Goal: Task Accomplishment & Management: Complete application form

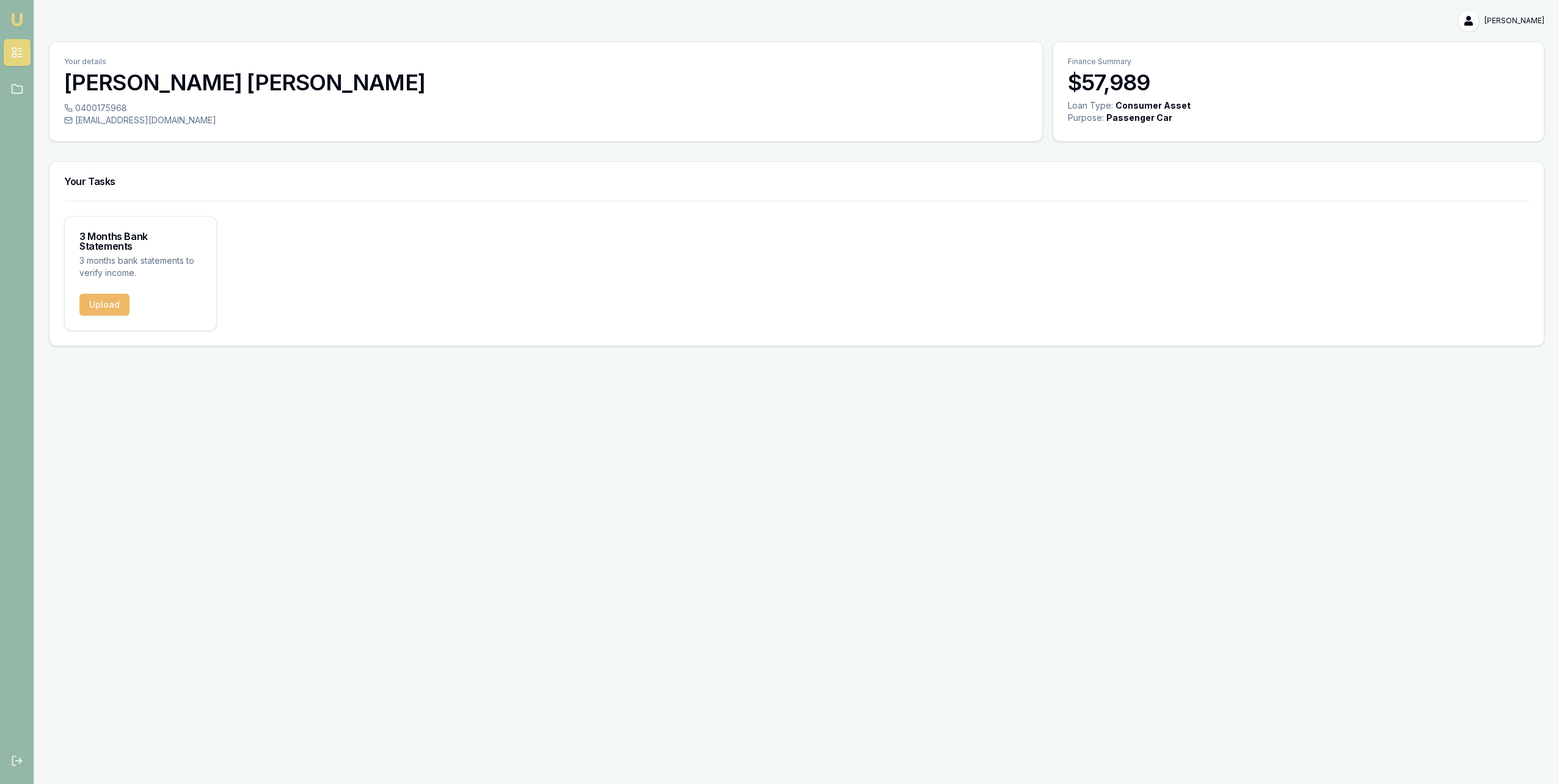
click at [110, 297] on button "Upload" at bounding box center [104, 304] width 50 height 22
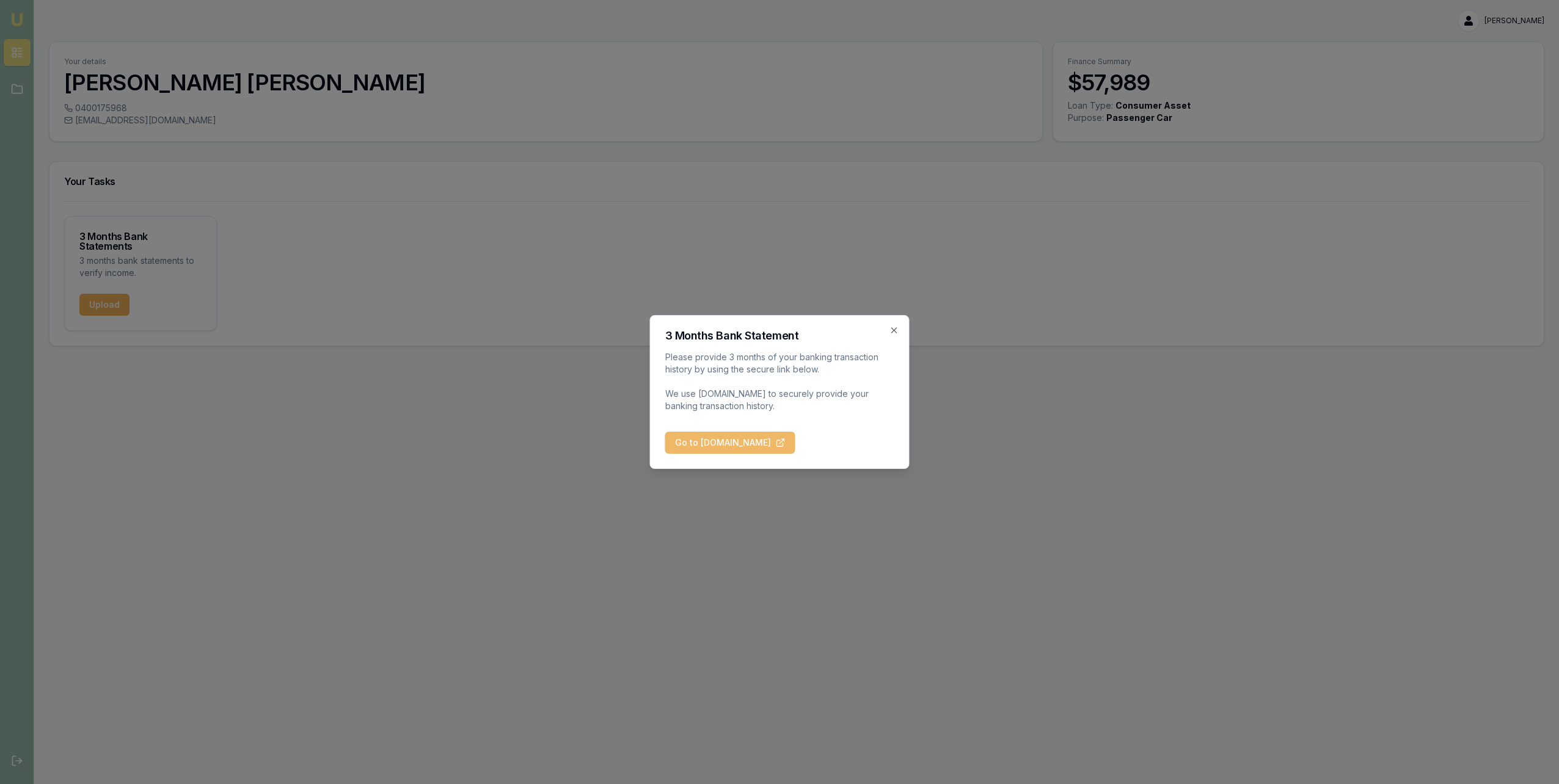
click at [711, 447] on button "Go to [DOMAIN_NAME]" at bounding box center [730, 442] width 130 height 22
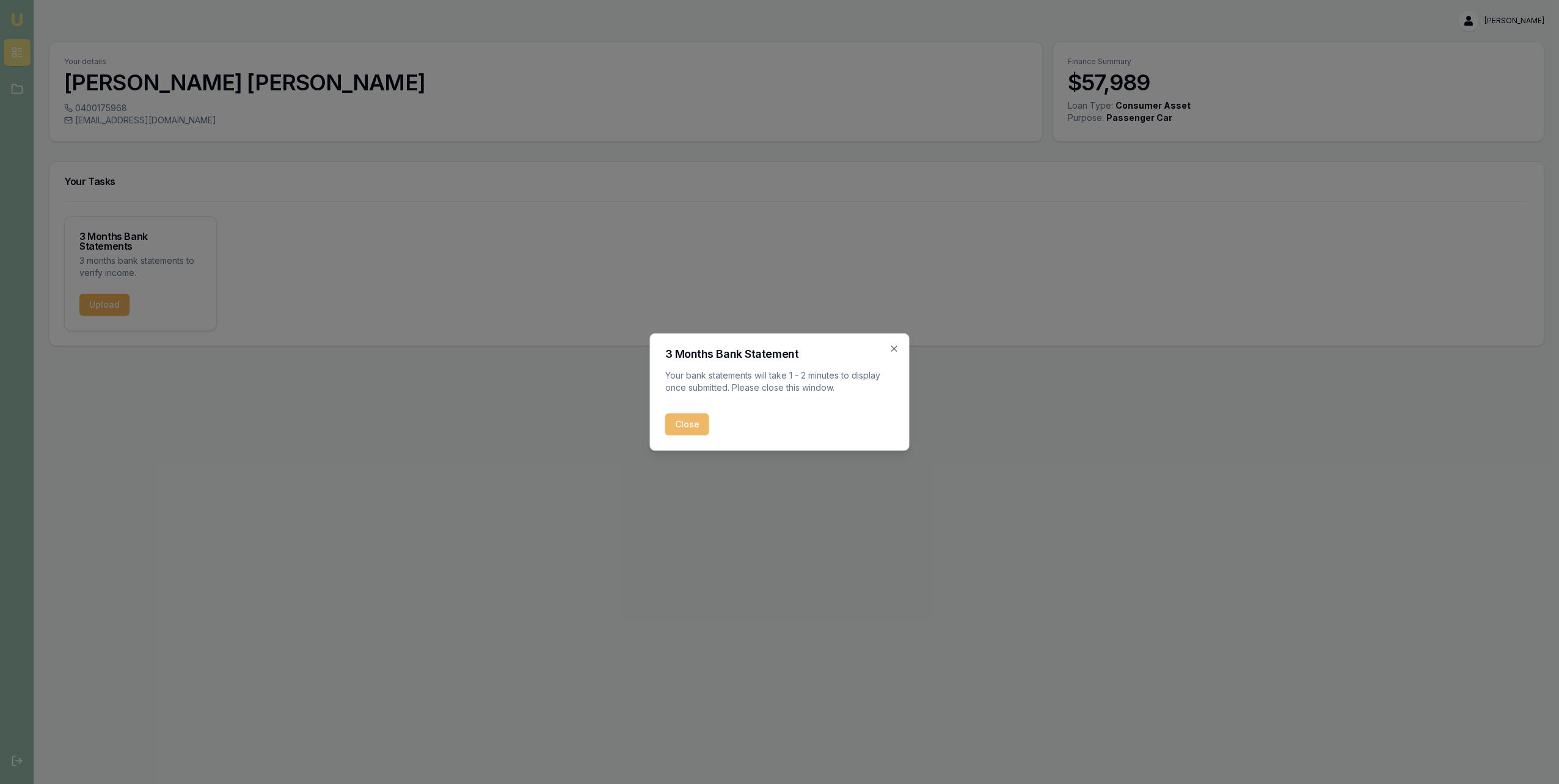
click at [690, 425] on button "Close" at bounding box center [687, 424] width 44 height 22
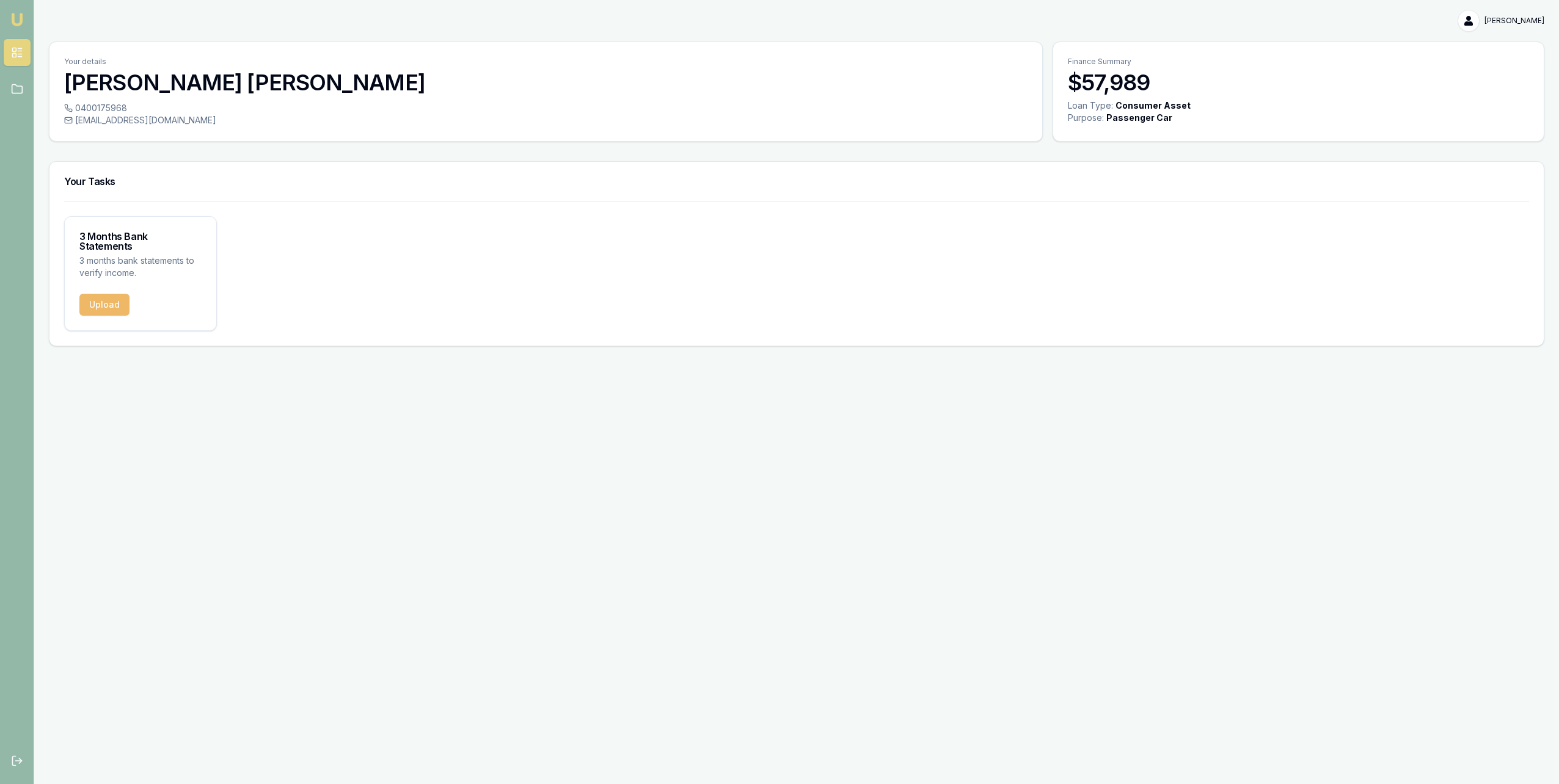
click at [112, 301] on button "Upload" at bounding box center [104, 304] width 50 height 22
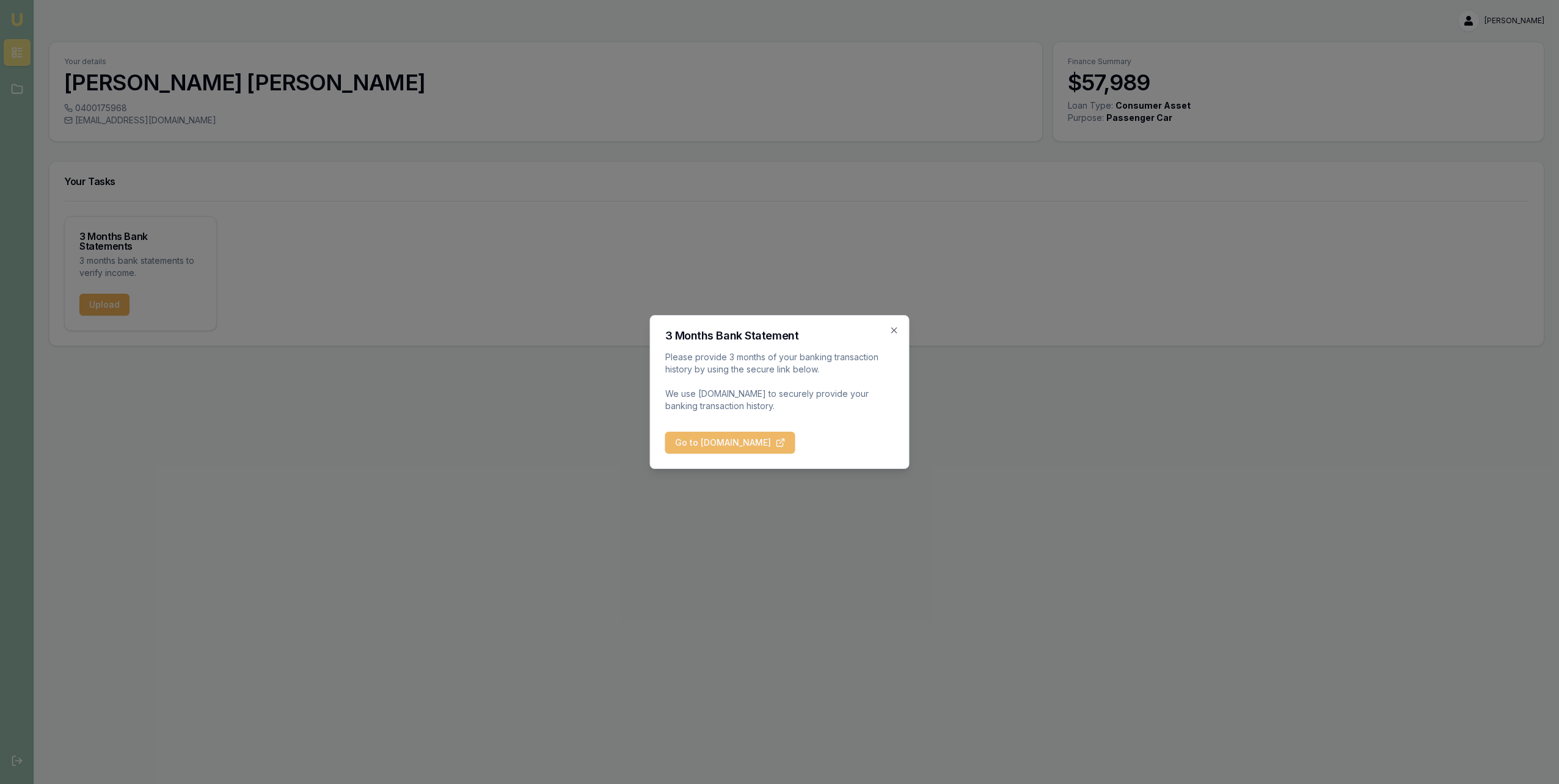
click at [734, 438] on button "Go to [DOMAIN_NAME]" at bounding box center [730, 442] width 130 height 22
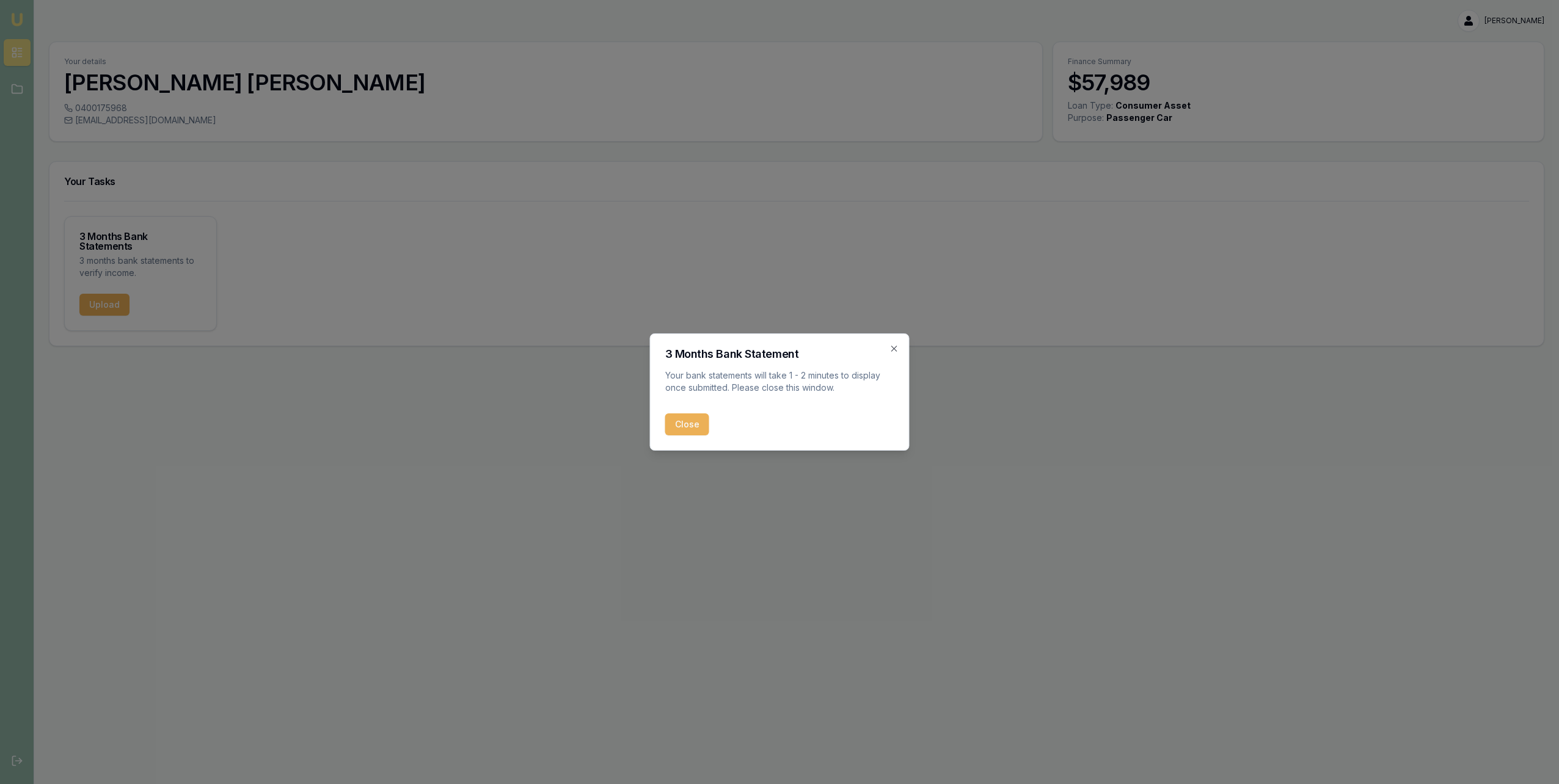
click at [886, 351] on h2 "3 Months Bank Statement" at bounding box center [780, 354] width 229 height 11
click at [894, 351] on icon "button" at bounding box center [895, 349] width 10 height 10
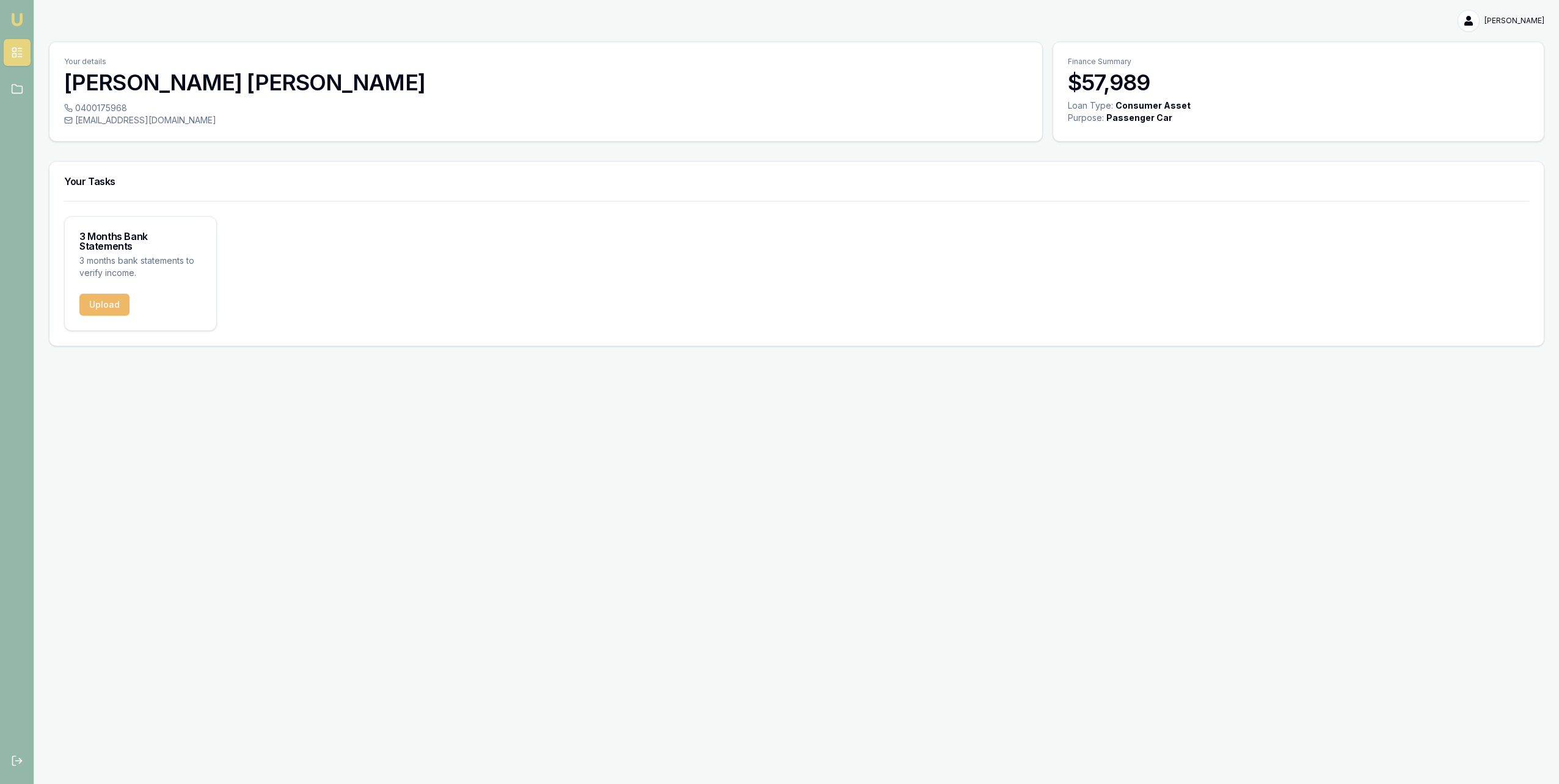
click at [117, 294] on button "Upload" at bounding box center [104, 304] width 50 height 22
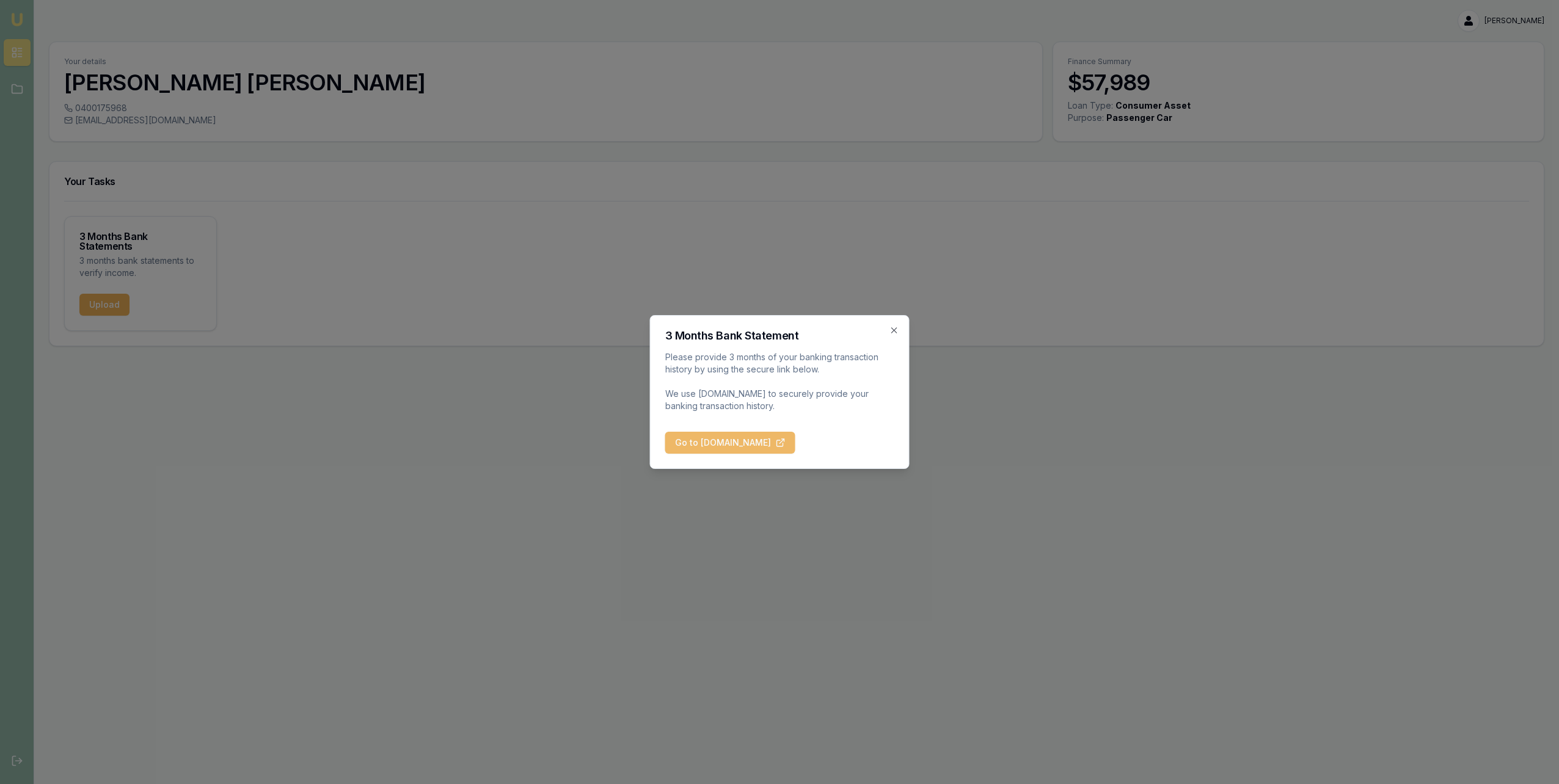
click at [741, 447] on button "Go to [DOMAIN_NAME]" at bounding box center [730, 442] width 130 height 22
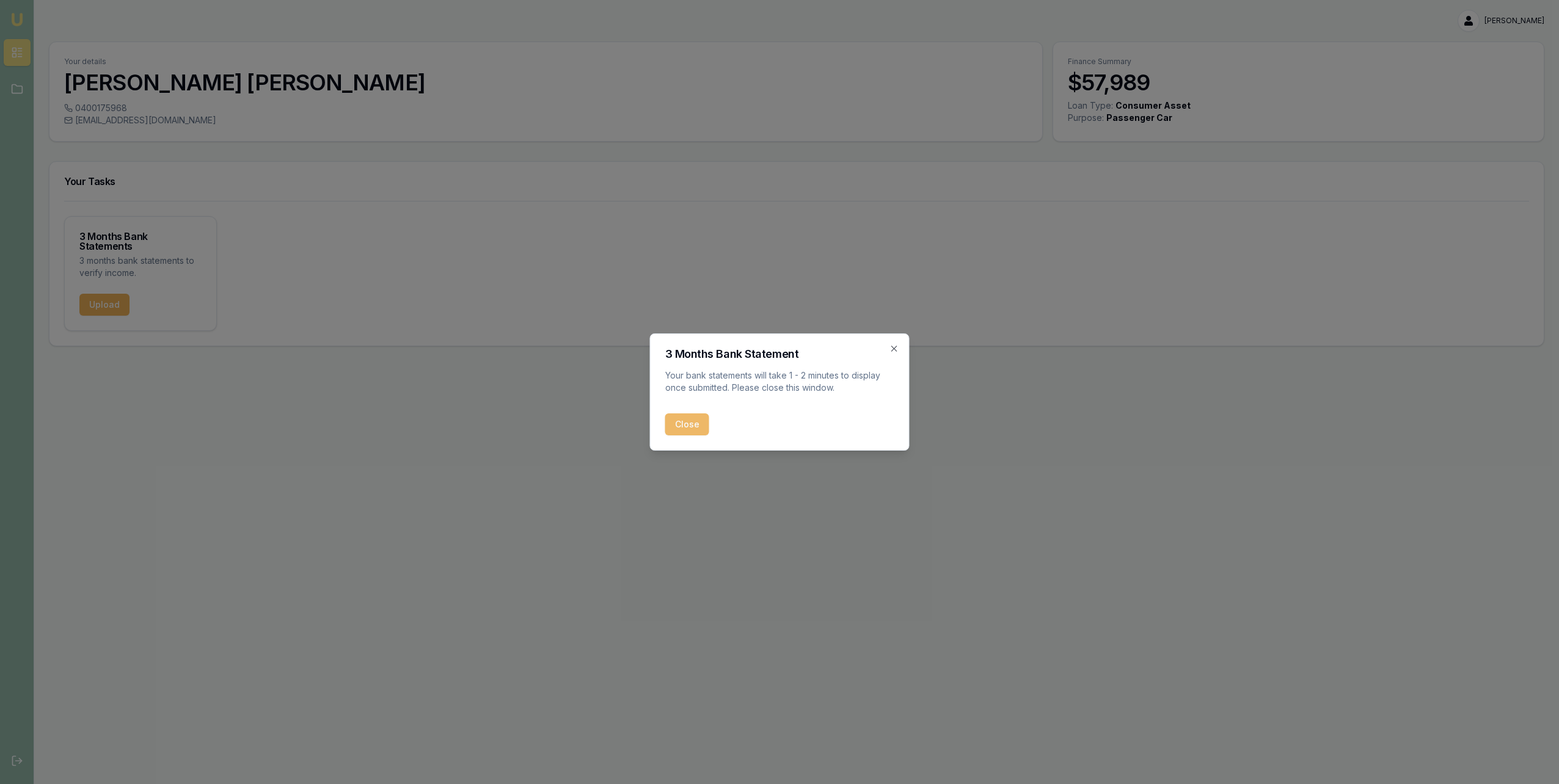
click at [693, 420] on button "Close" at bounding box center [687, 424] width 44 height 22
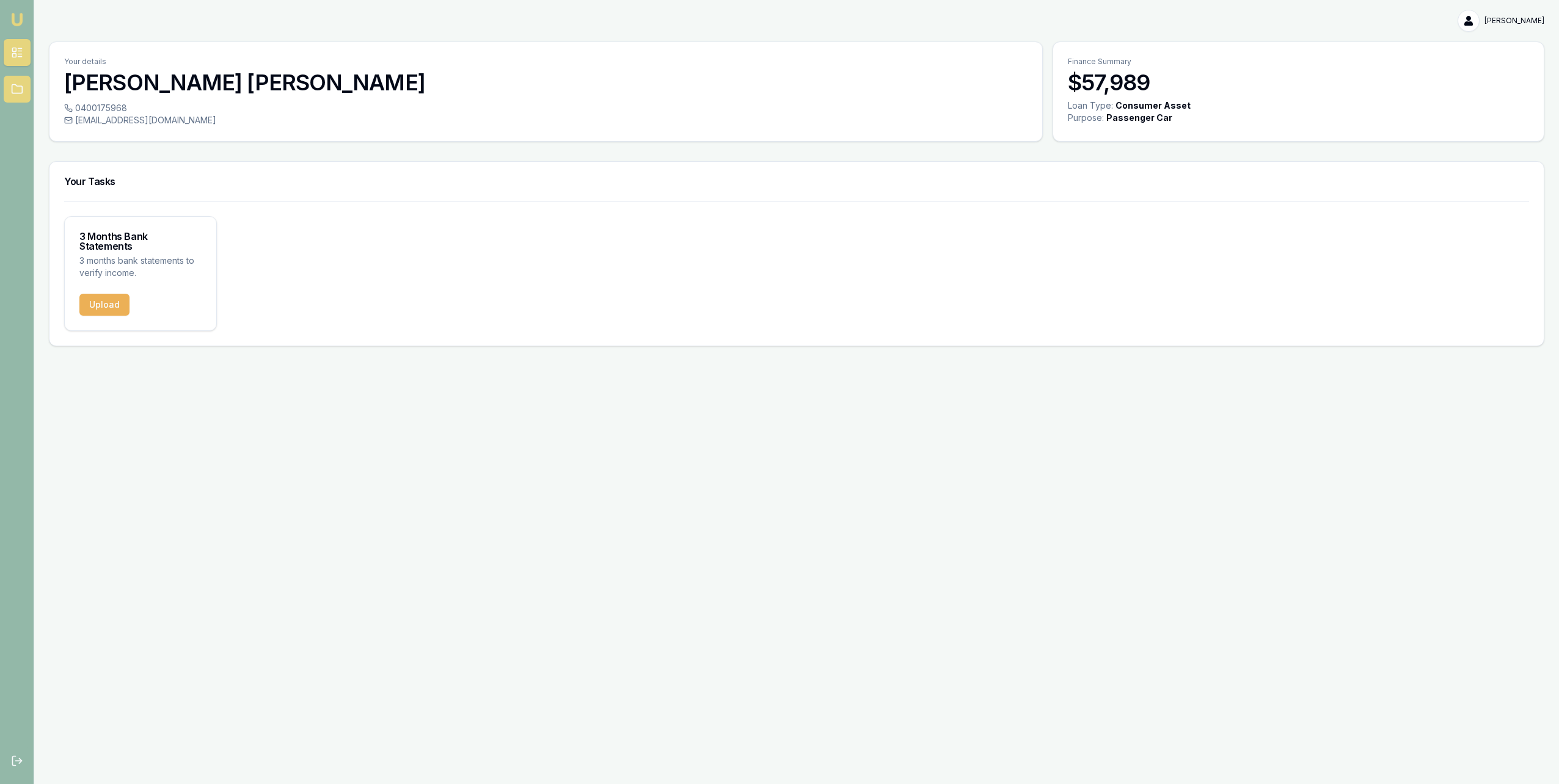
click at [20, 92] on icon at bounding box center [17, 89] width 12 height 12
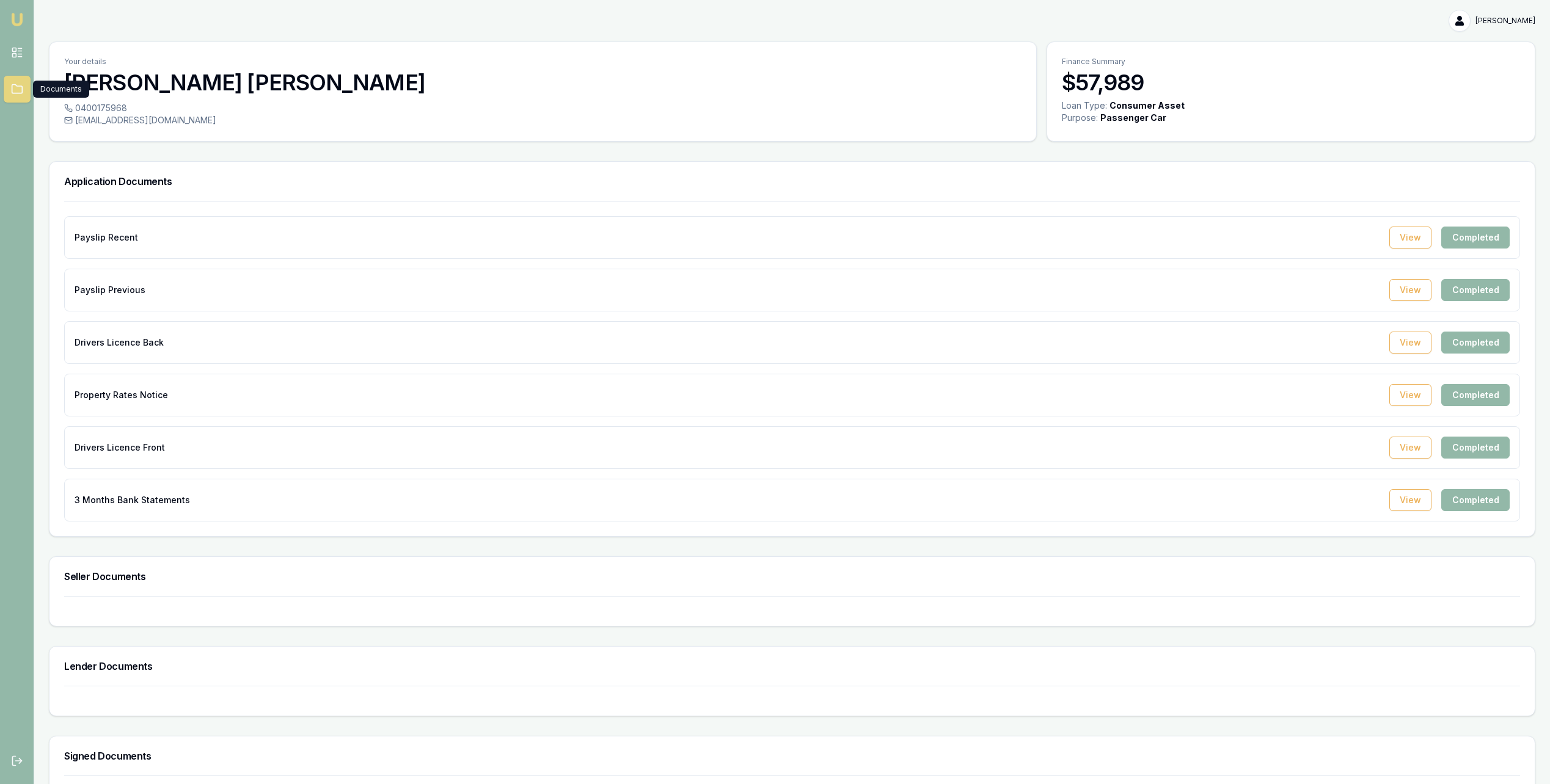
click at [20, 20] on img at bounding box center [17, 19] width 15 height 15
